Goal: Download file/media

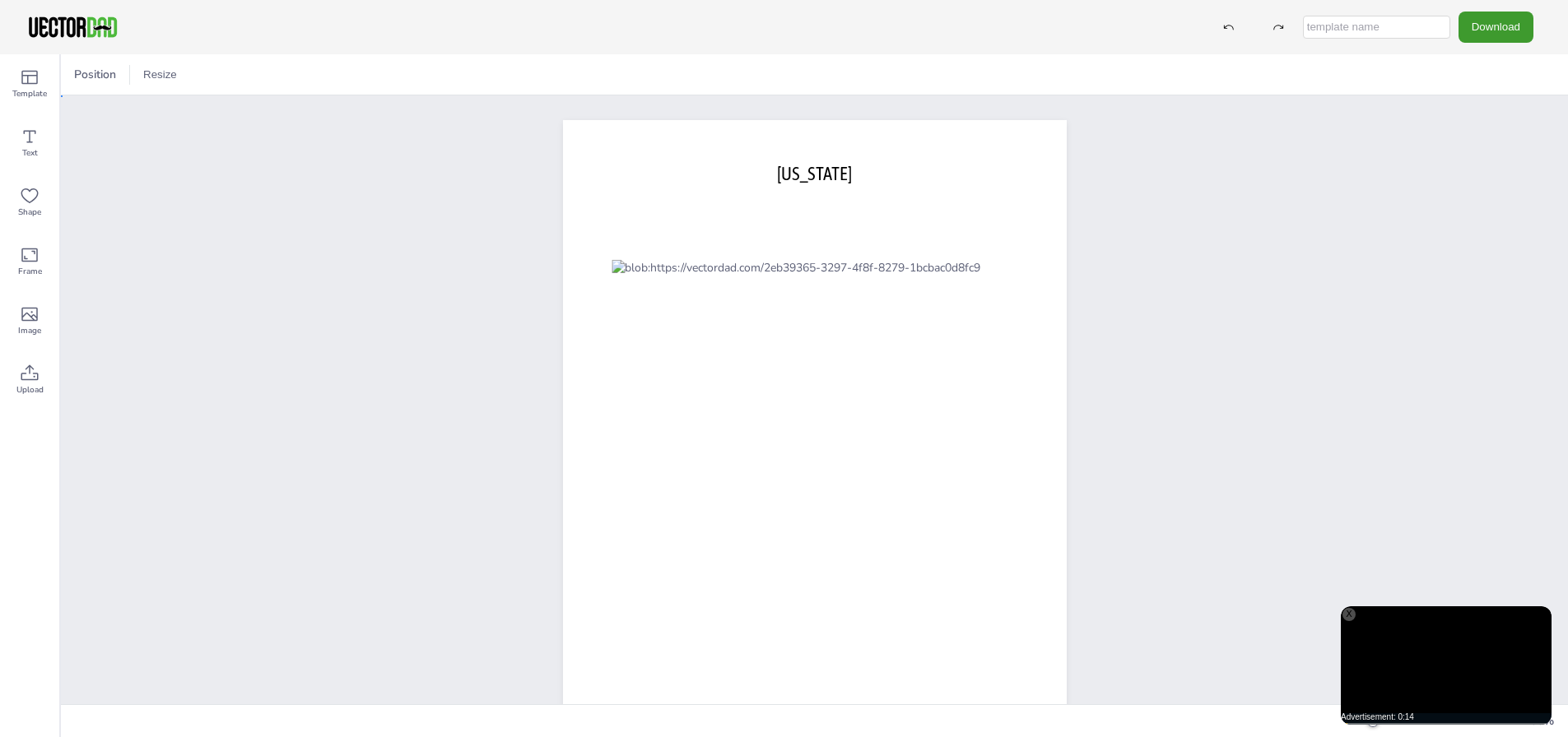
drag, startPoint x: 1195, startPoint y: 450, endPoint x: 1181, endPoint y: 443, distance: 15.7
click at [1424, 728] on div at bounding box center [1424, 722] width 158 height 13
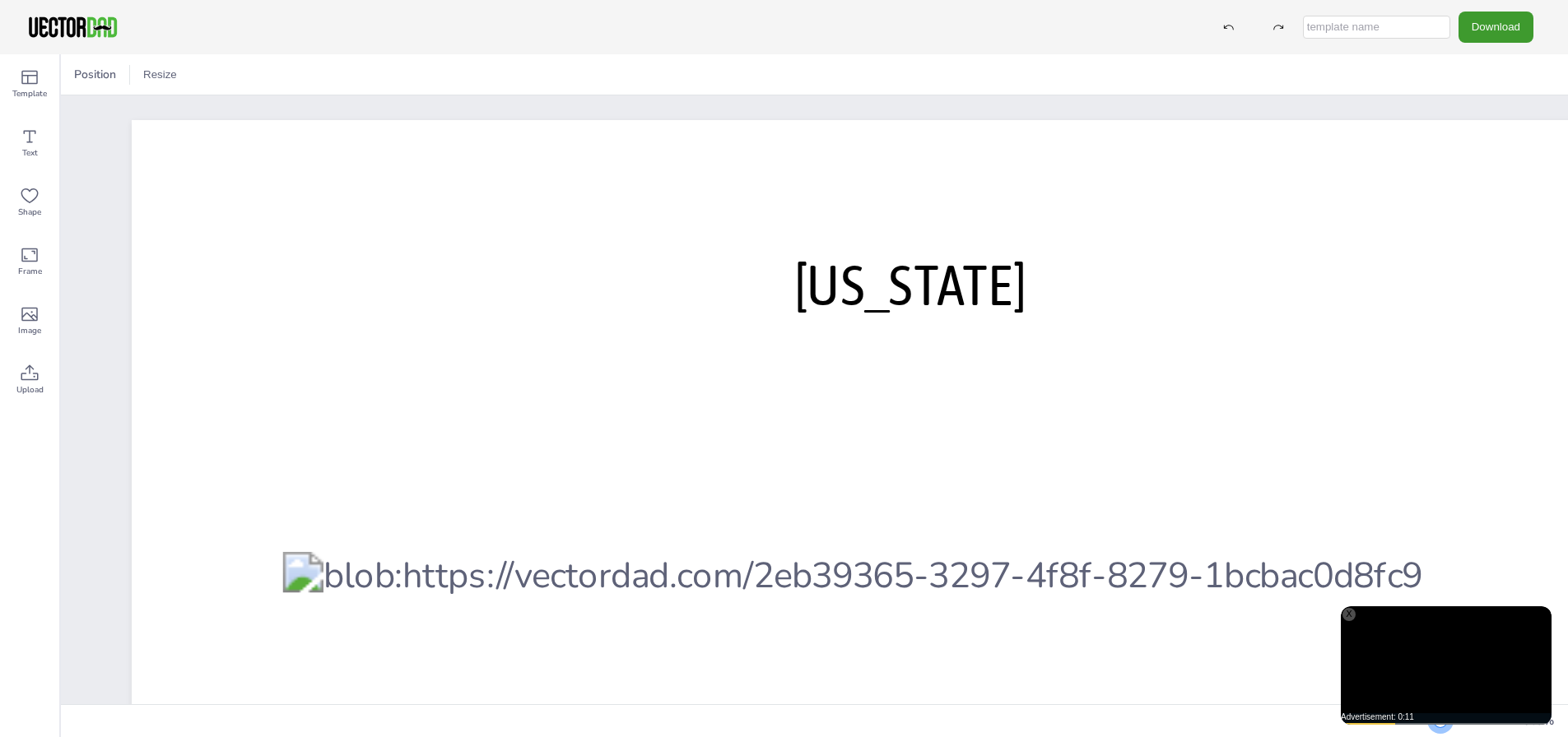
click at [1453, 728] on div at bounding box center [1424, 722] width 158 height 13
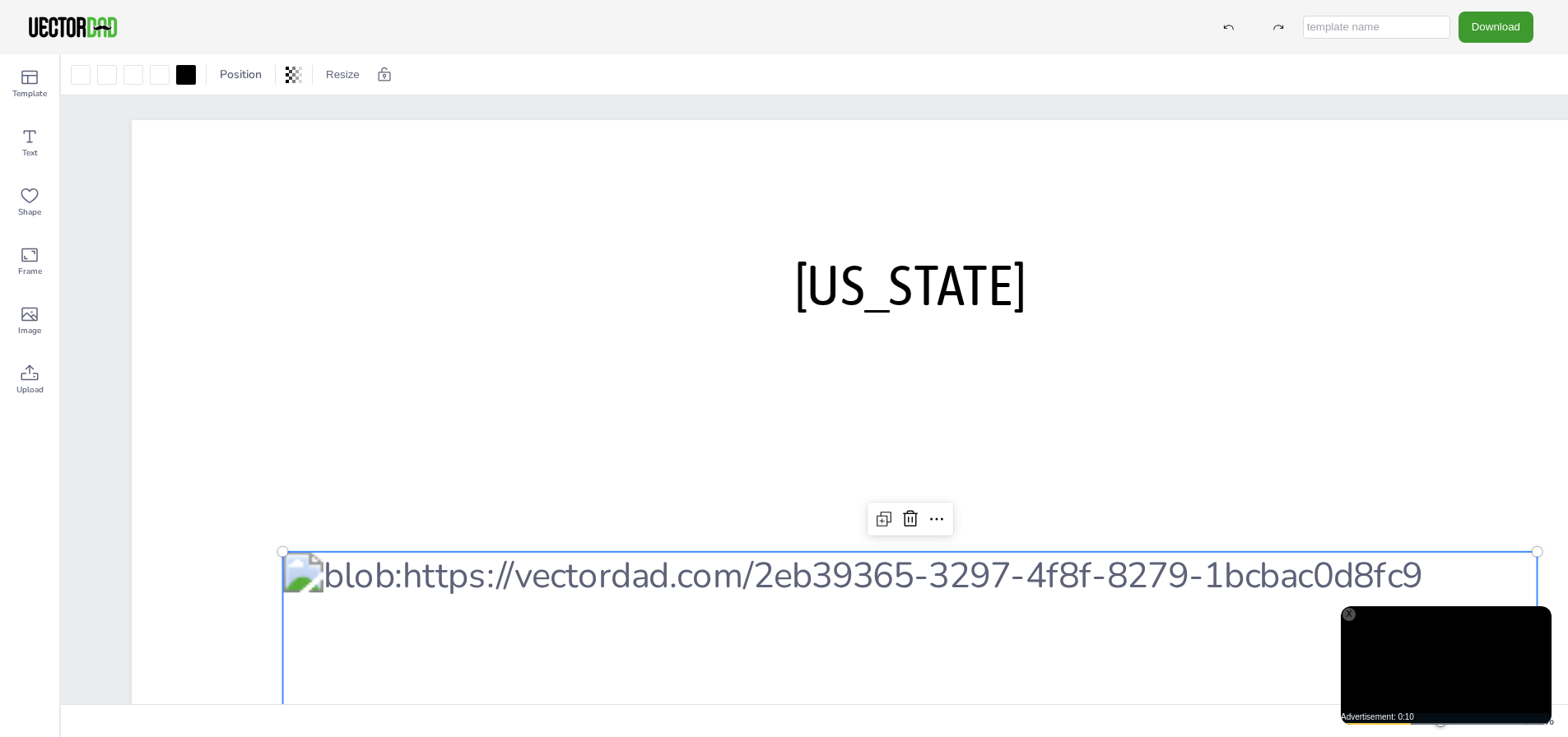
click at [187, 83] on div at bounding box center [186, 75] width 20 height 20
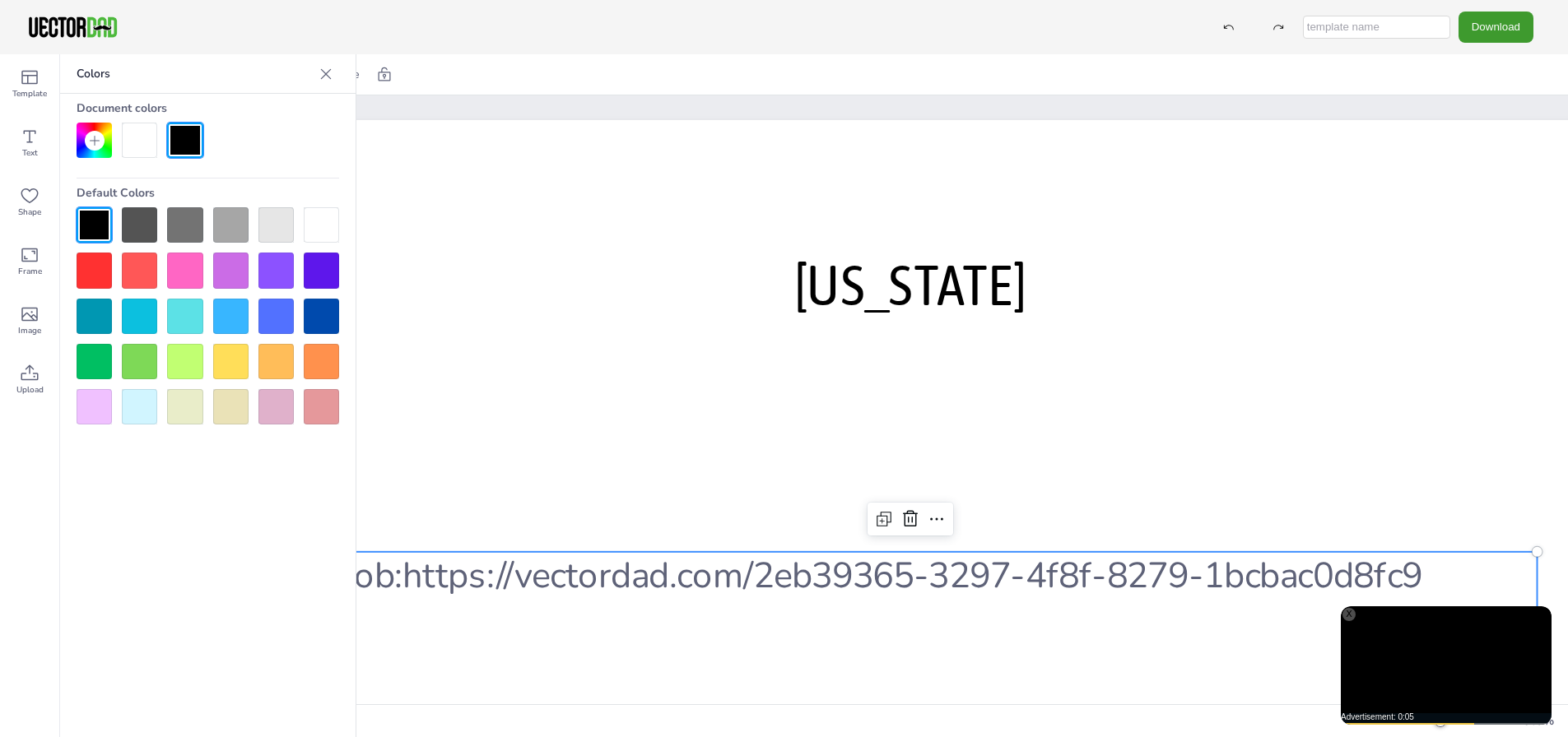
click at [235, 270] on div at bounding box center [231, 270] width 36 height 36
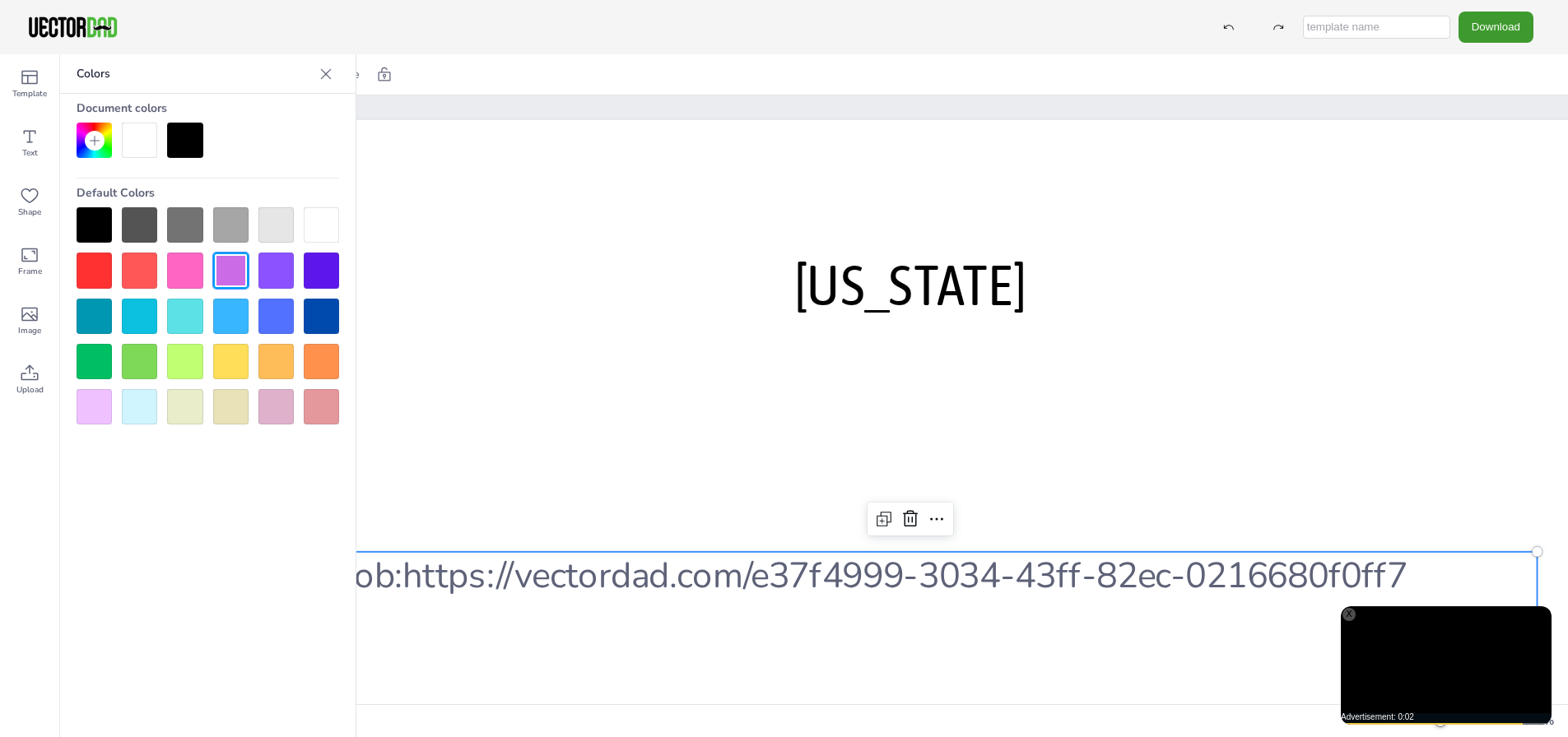
click at [186, 267] on div at bounding box center [185, 270] width 36 height 36
click at [94, 220] on div at bounding box center [94, 225] width 36 height 36
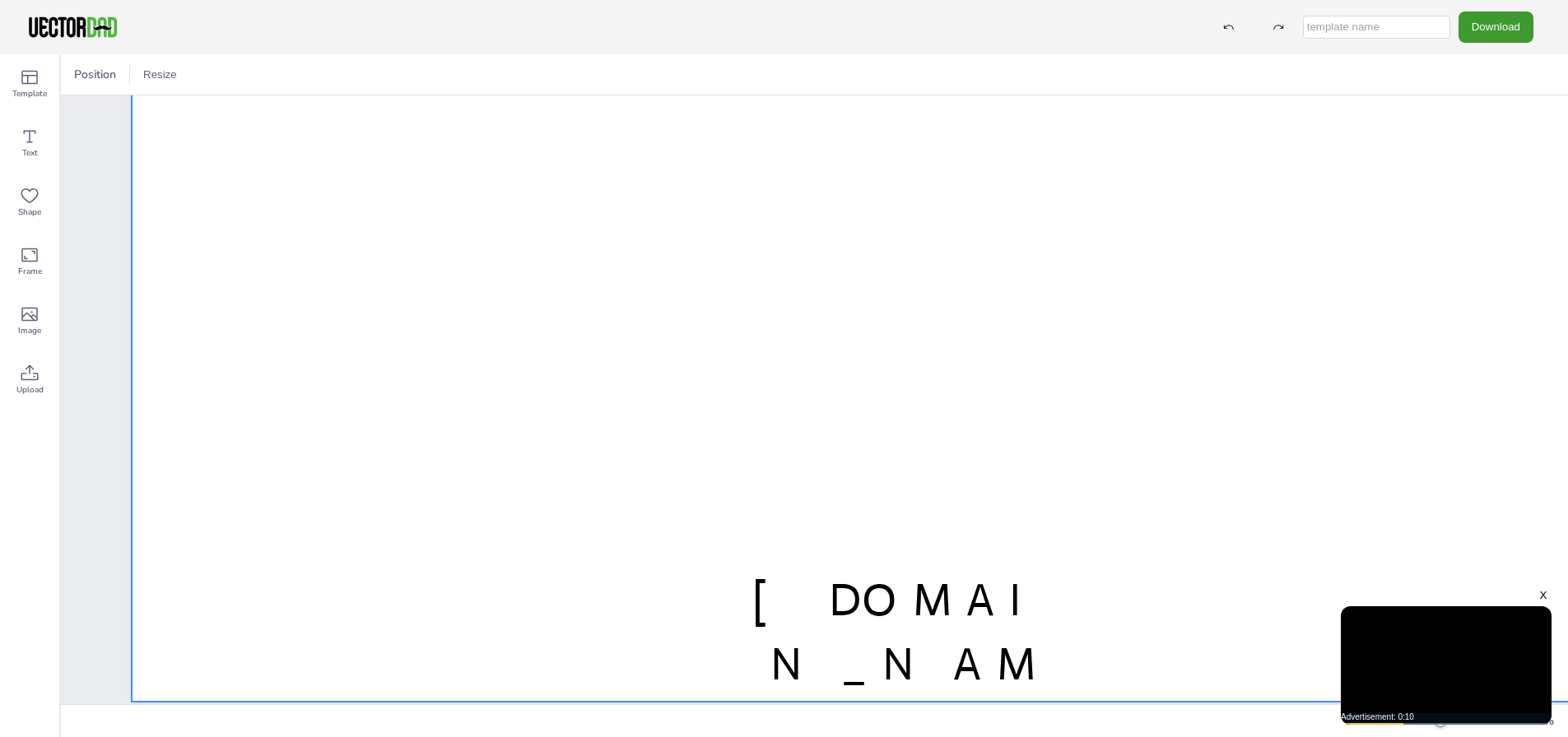
scroll to position [1452, 0]
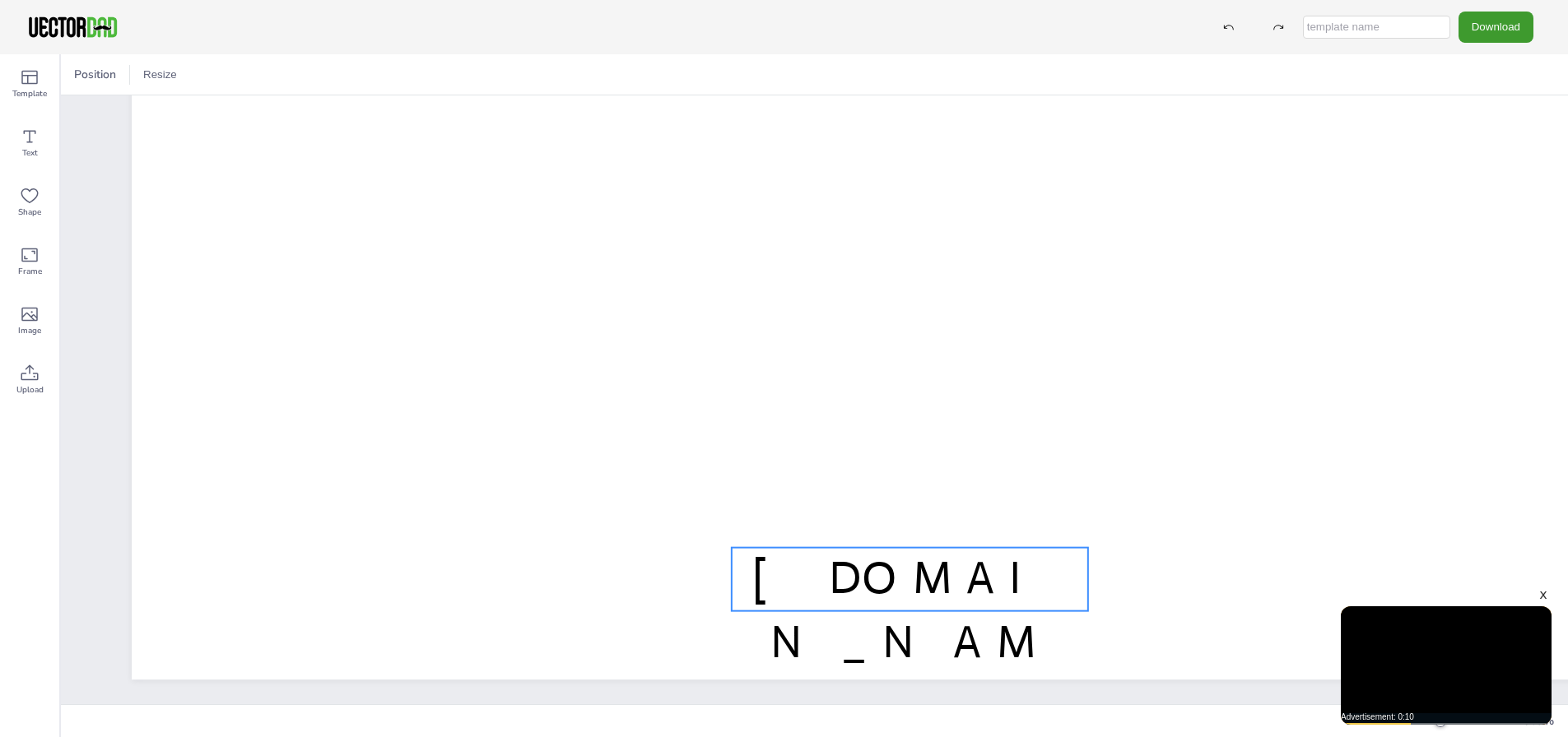
click at [984, 589] on span "[DOMAIN_NAME]" at bounding box center [911, 643] width 316 height 185
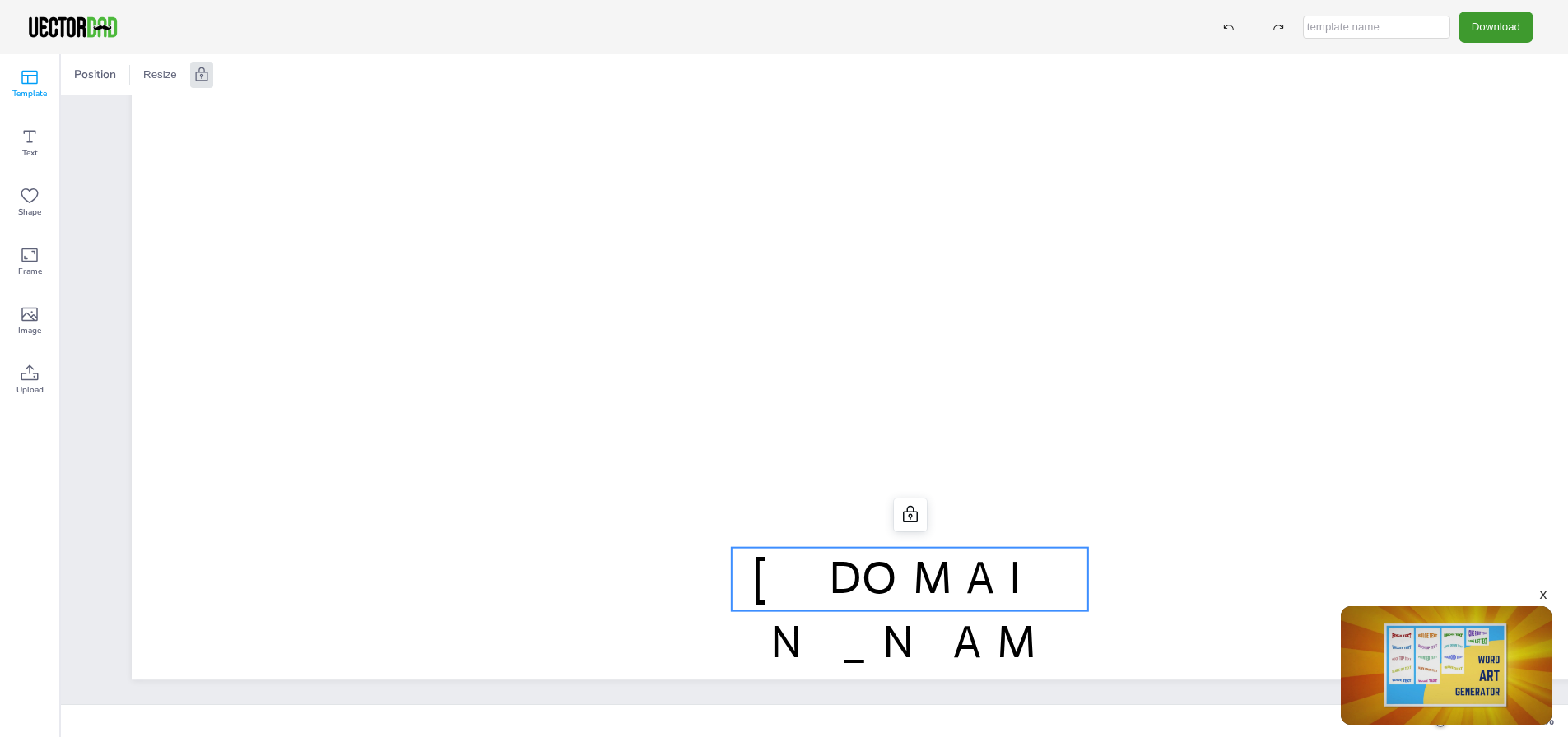
click at [37, 77] on icon at bounding box center [29, 78] width 16 height 14
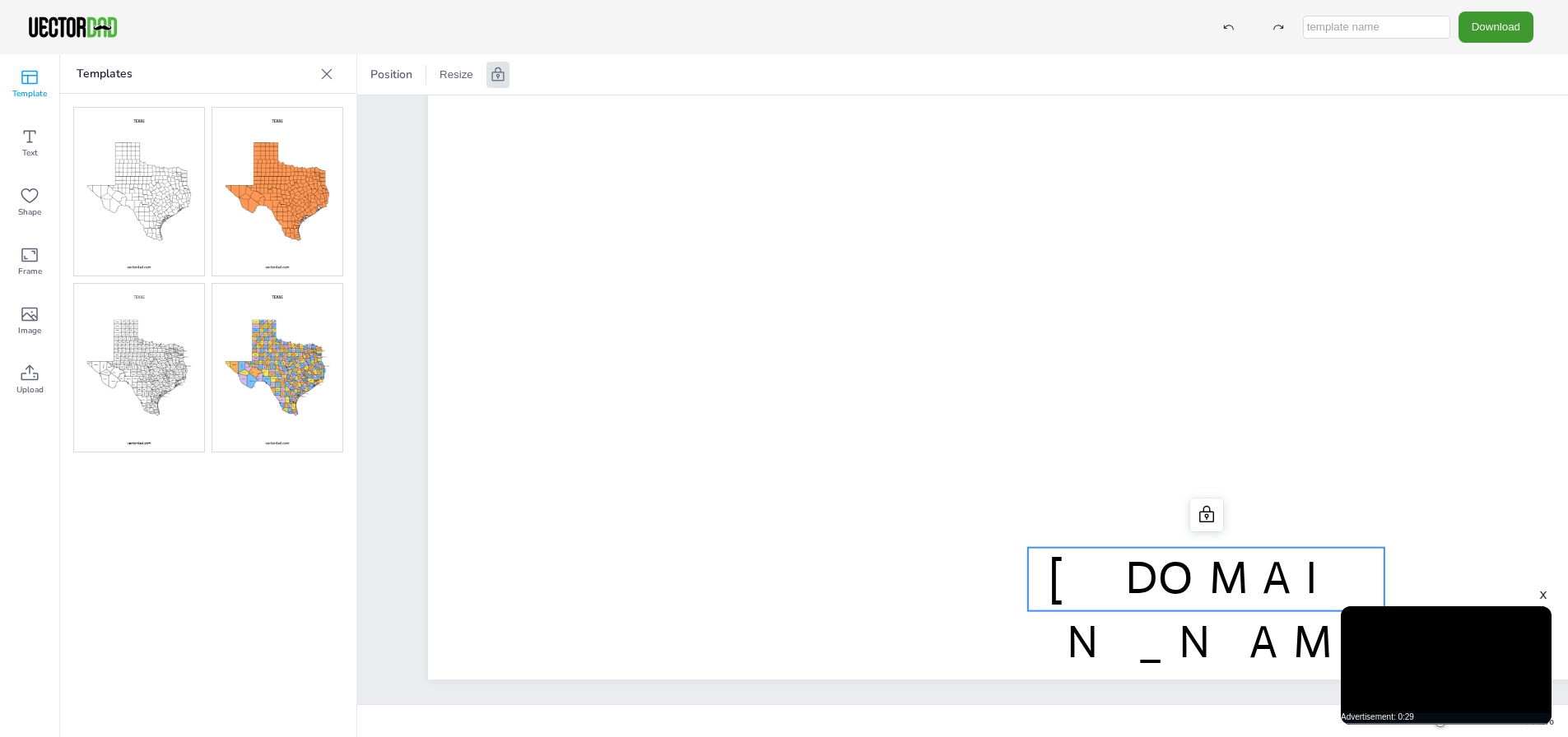
click at [289, 363] on img at bounding box center [277, 368] width 130 height 167
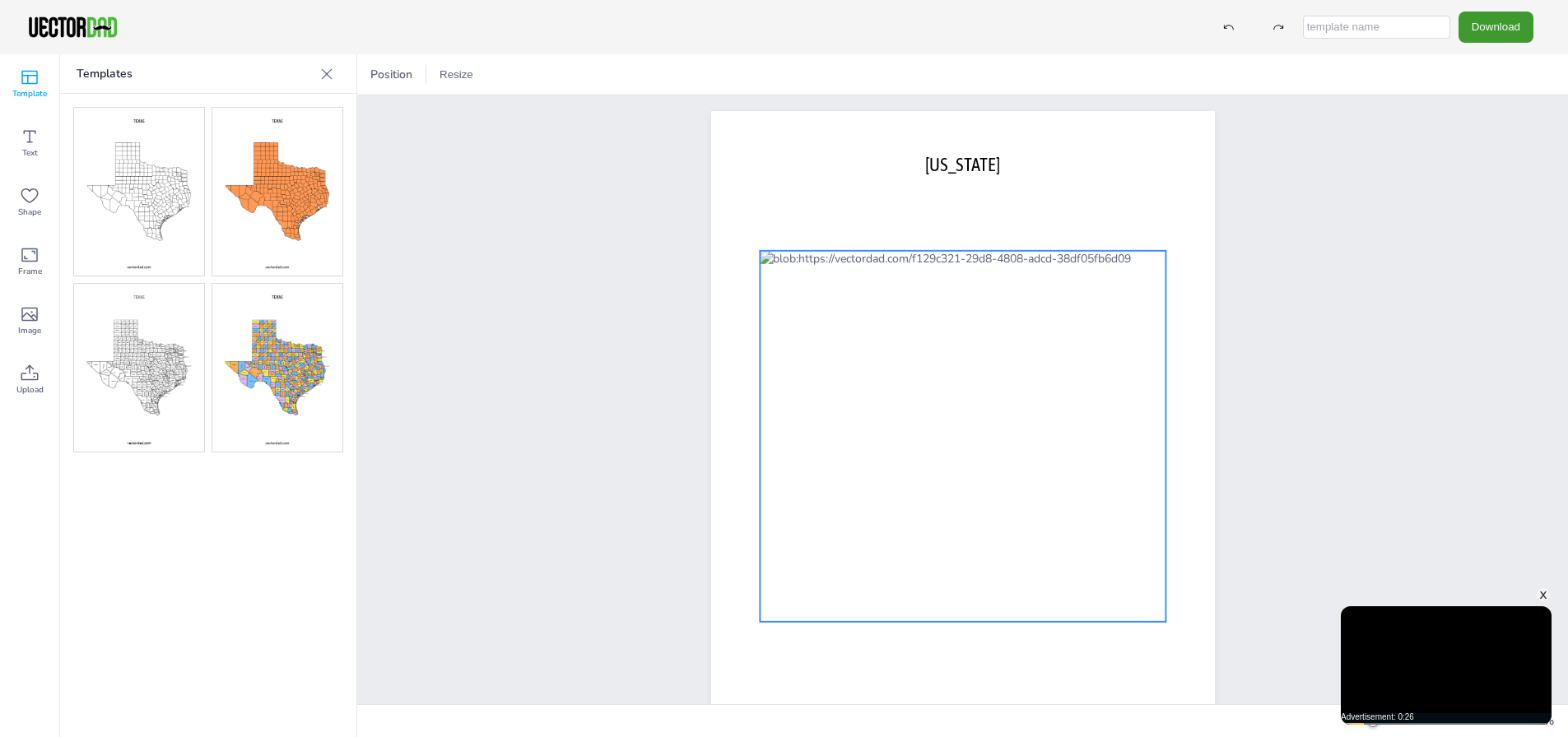
scroll to position [91, 0]
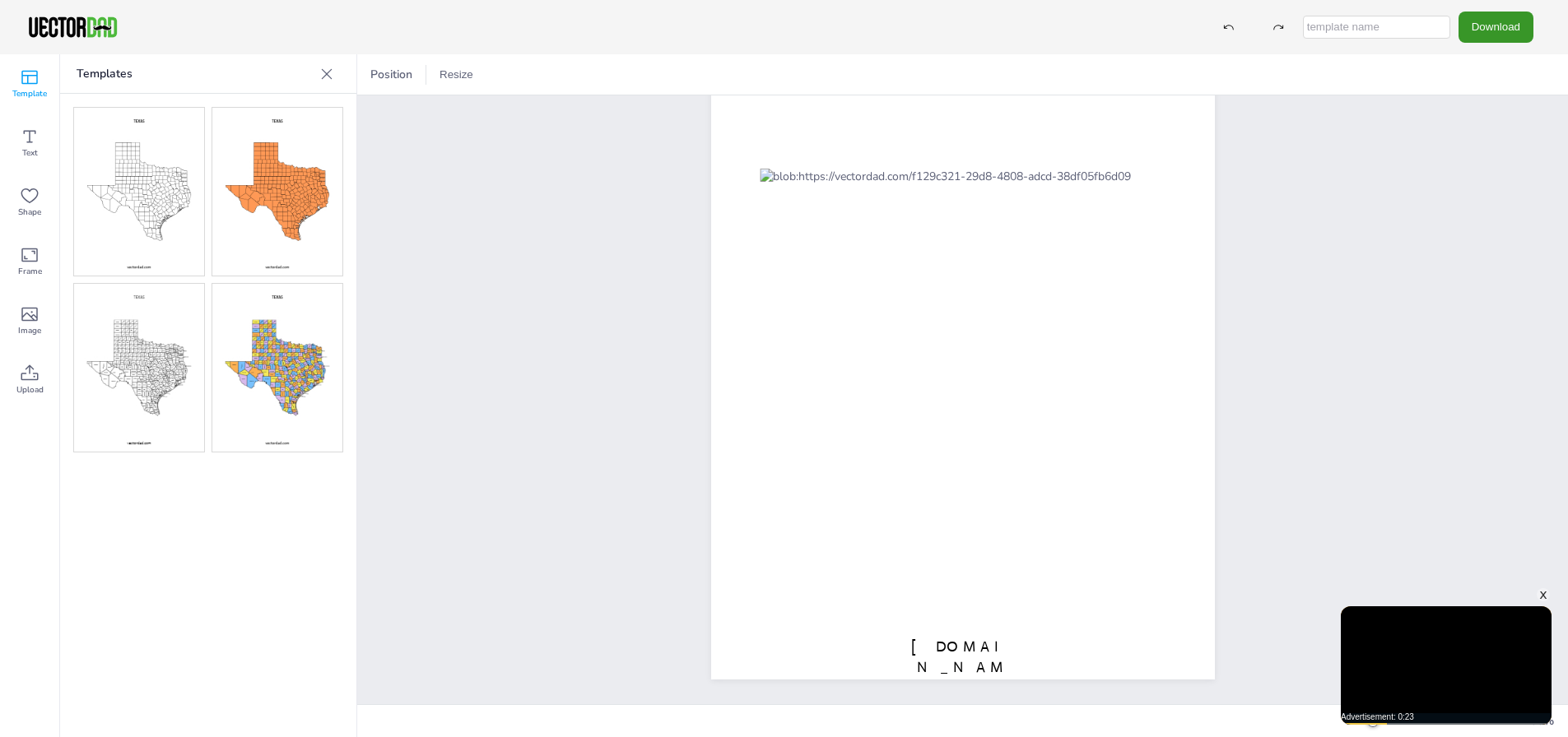
click at [1497, 31] on button "Download" at bounding box center [1497, 27] width 75 height 31
click at [1497, 123] on li "JPG" at bounding box center [1488, 133] width 135 height 34
click at [157, 183] on img at bounding box center [139, 191] width 130 height 167
click at [159, 390] on img at bounding box center [139, 368] width 130 height 167
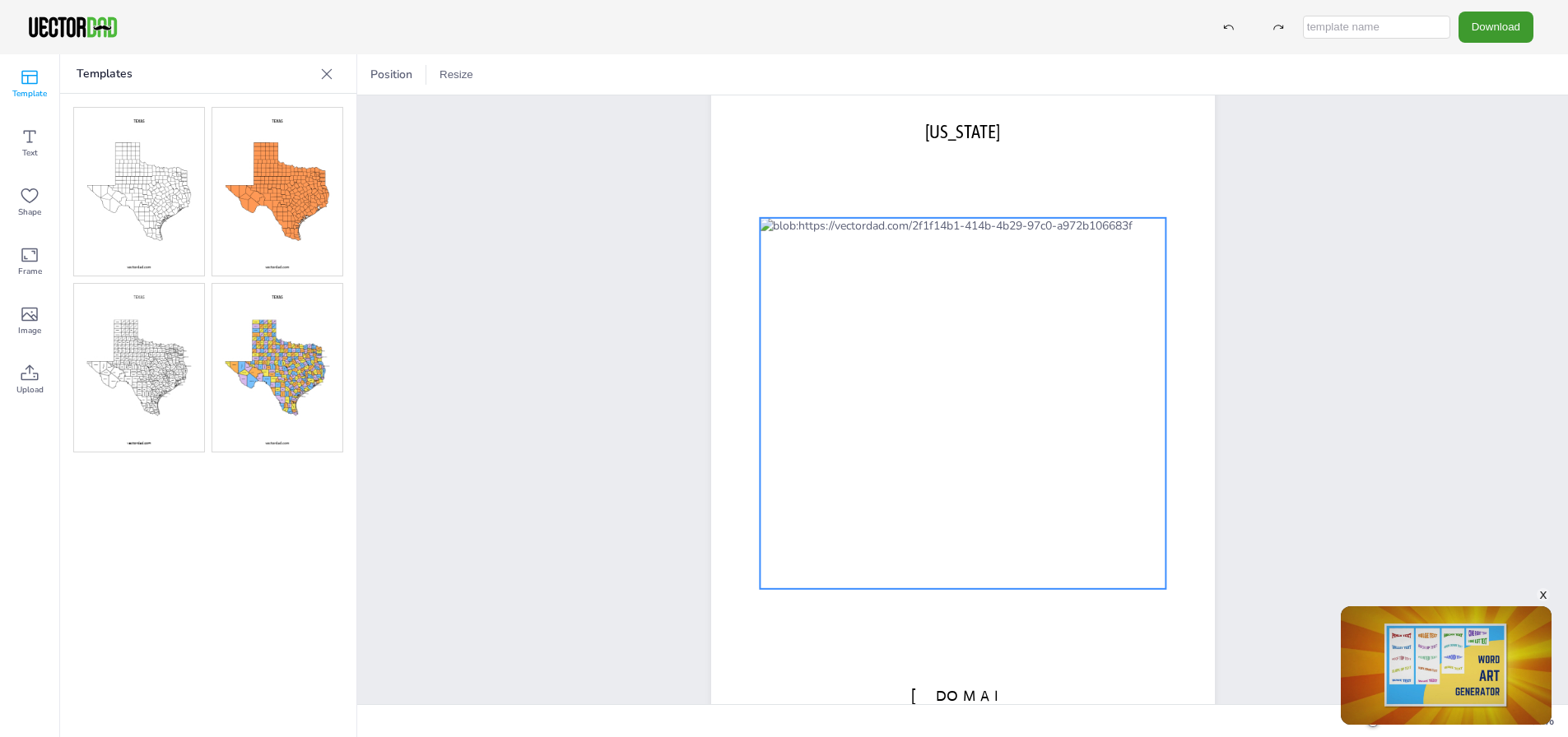
scroll to position [0, 0]
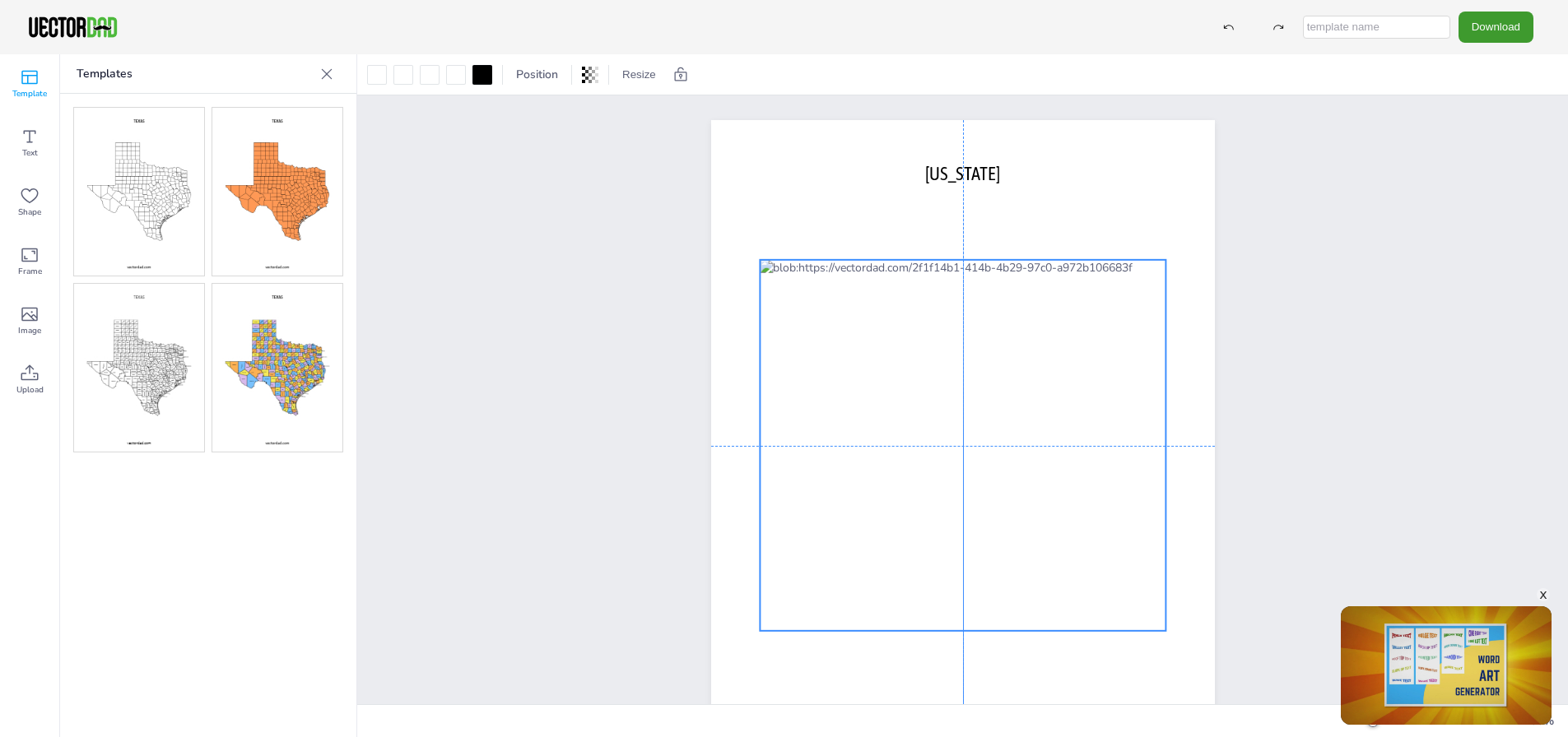
click at [997, 439] on div at bounding box center [964, 445] width 406 height 371
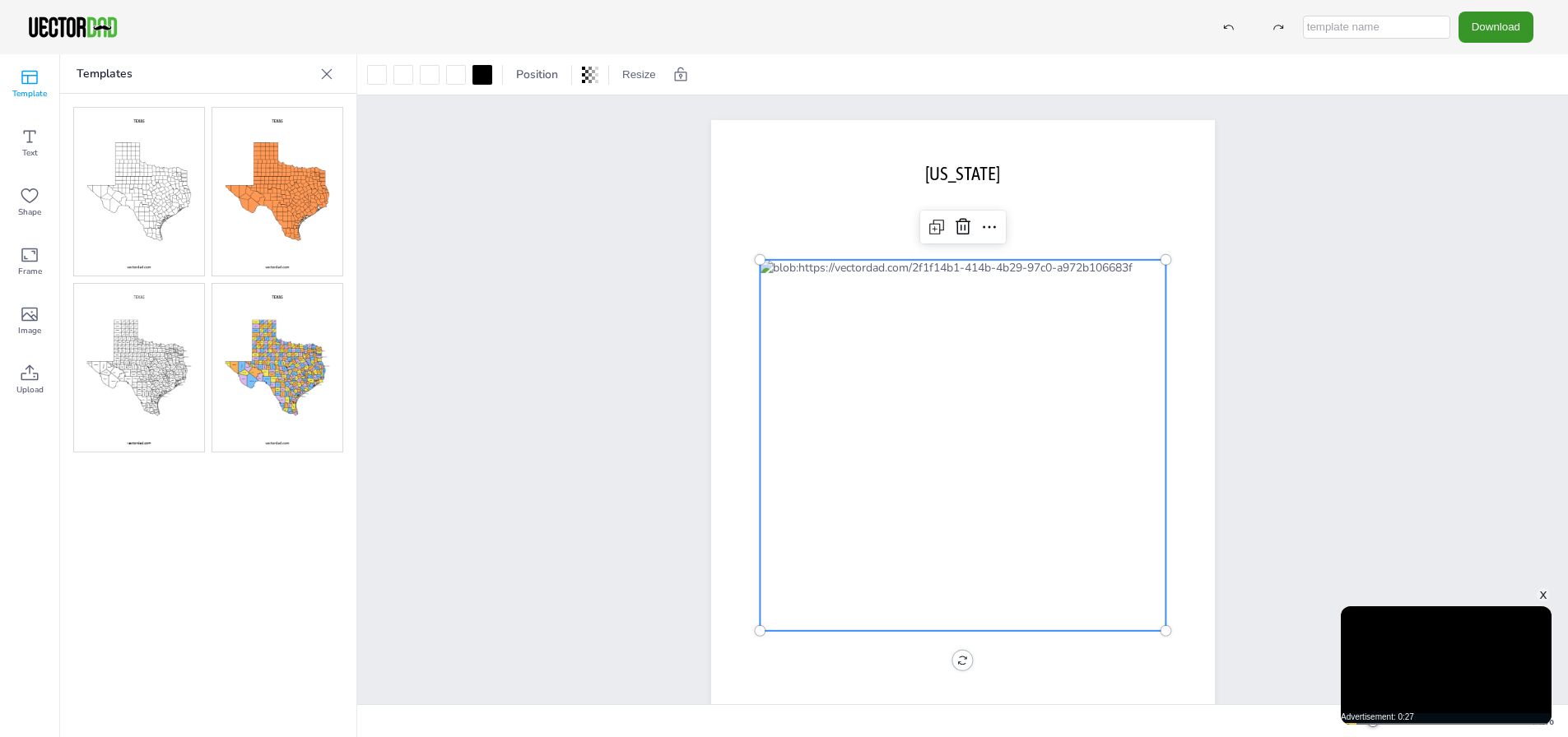
click at [1494, 18] on button "Download" at bounding box center [1497, 27] width 75 height 31
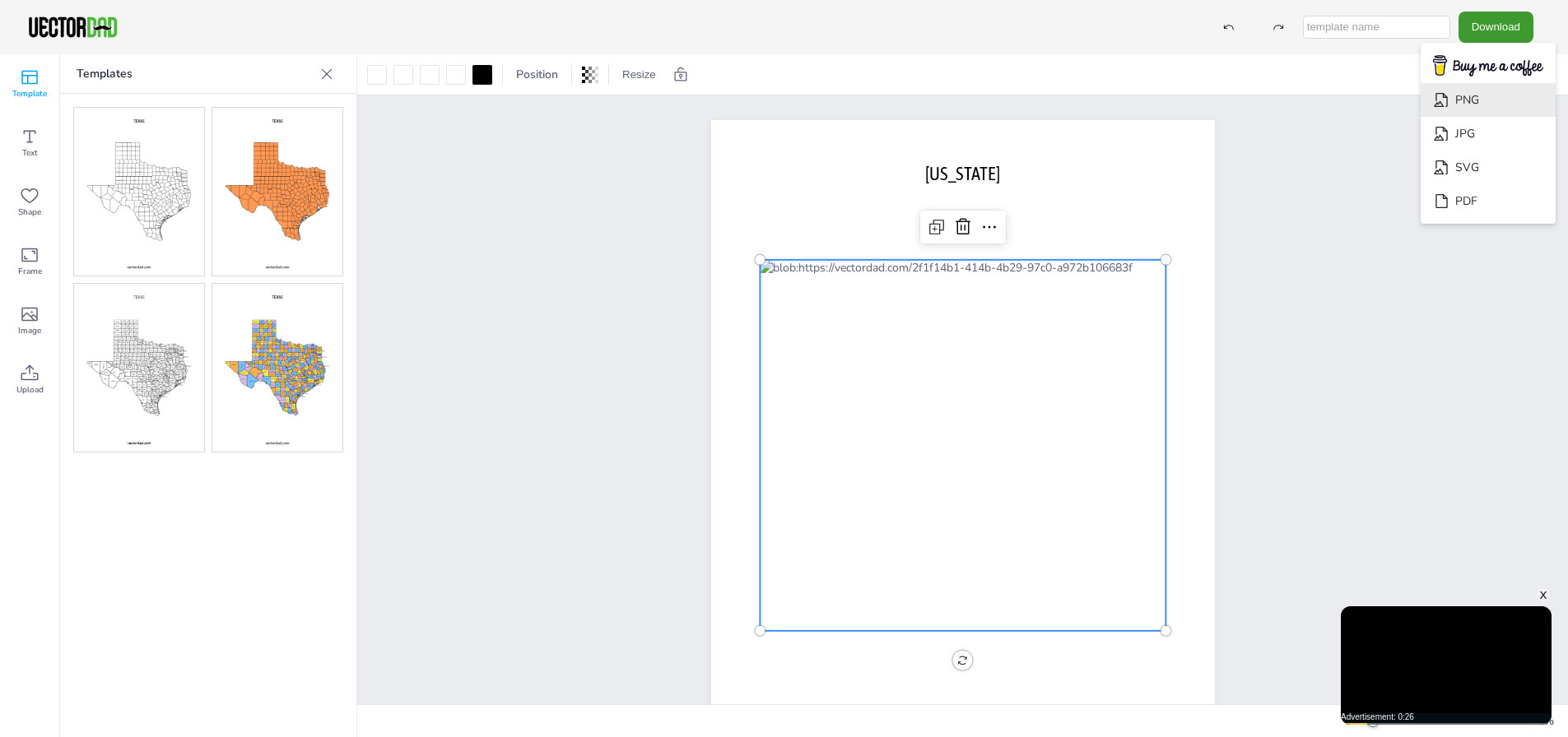
click at [1466, 106] on li "PNG" at bounding box center [1488, 99] width 135 height 34
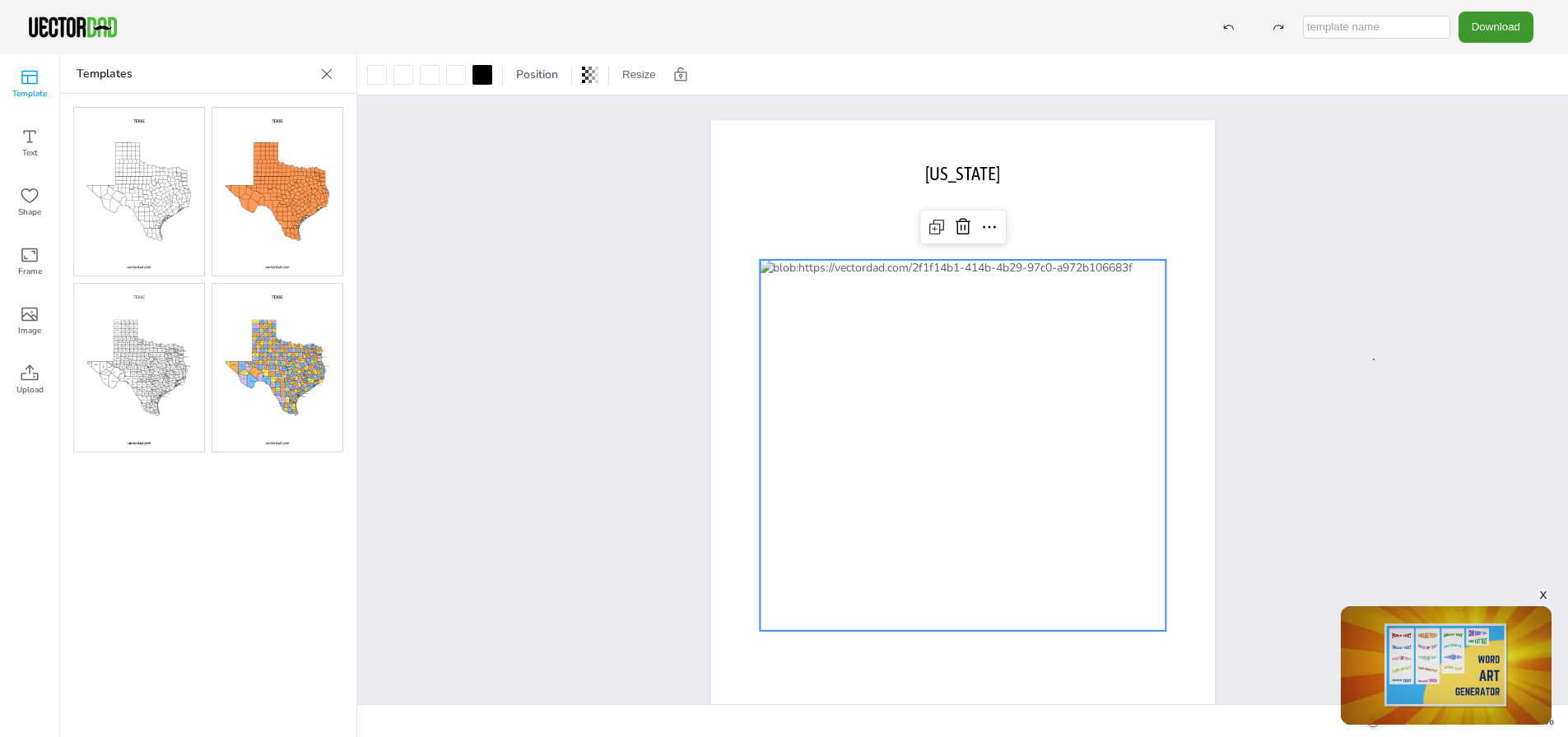
drag, startPoint x: 1374, startPoint y: 359, endPoint x: 1300, endPoint y: 317, distance: 85.1
